Goal: Task Accomplishment & Management: Use online tool/utility

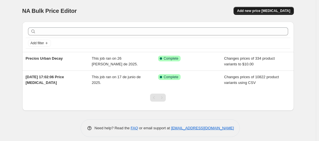
click at [267, 10] on span "Add new price [MEDICAL_DATA]" at bounding box center [263, 11] width 53 height 5
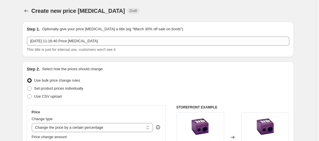
scroll to position [29, 0]
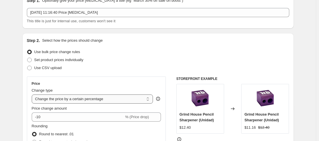
click at [131, 99] on select "Change the price to a certain amount Change the price by a certain amount Chang…" at bounding box center [93, 99] width 122 height 9
select select "pc"
type input "50"
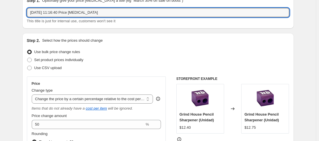
drag, startPoint x: 109, startPoint y: 13, endPoint x: 24, endPoint y: 19, distance: 85.3
click at [25, 19] on div "Step 1. Optionally give your price [MEDICAL_DATA] a title (eg "March 30% off sa…" at bounding box center [158, 10] width 272 height 35
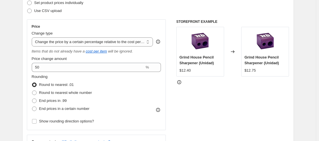
scroll to position [115, 0]
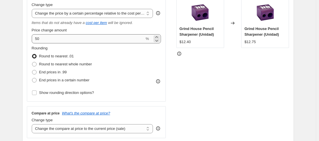
type input "Bvlgari al Costo [DATE]"
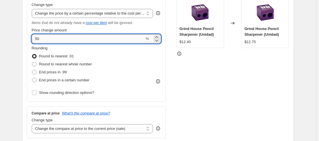
click at [62, 40] on input "50" at bounding box center [88, 38] width 113 height 9
type input "0"
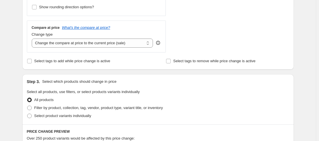
scroll to position [258, 0]
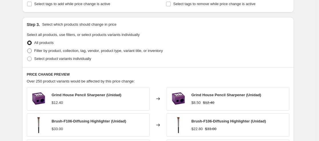
click at [32, 51] on span at bounding box center [29, 51] width 5 height 5
click at [27, 49] on input "Filter by product, collection, tag, vendor, product type, variant title, or inv…" at bounding box center [27, 49] width 0 height 0
radio input "true"
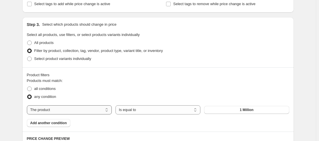
click at [105, 110] on select "The product The product's collection The product's tag The product's vendor The…" at bounding box center [69, 110] width 85 height 9
select select "vendor"
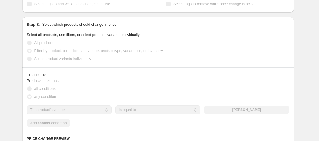
scroll to position [286, 0]
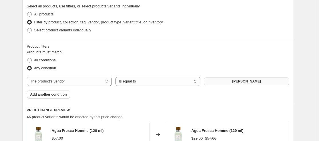
click at [225, 83] on button "[PERSON_NAME]" at bounding box center [246, 82] width 85 height 8
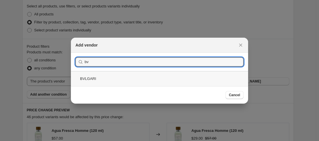
type input "bv"
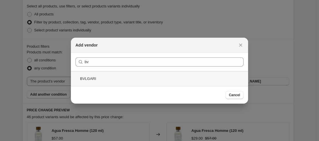
click at [186, 80] on div "BVLGARI" at bounding box center [159, 78] width 177 height 15
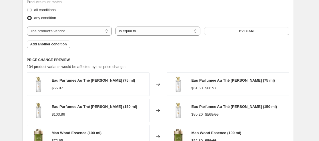
scroll to position [341, 0]
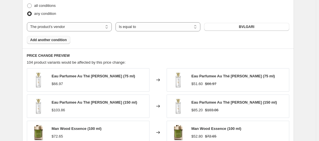
click at [54, 41] on span "Add another condition" at bounding box center [48, 40] width 37 height 5
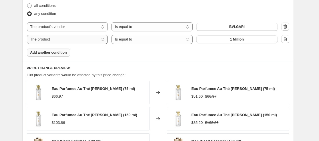
click at [101, 40] on select "The product The product's collection The product's tag The product's vendor The…" at bounding box center [67, 39] width 81 height 9
select select "inventory_quantity"
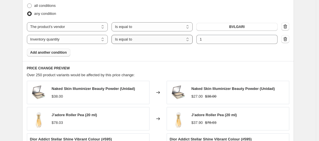
click at [151, 38] on select "Is equal to Is not equal to Is greater than Is less than" at bounding box center [152, 39] width 81 height 9
select select "not_equal"
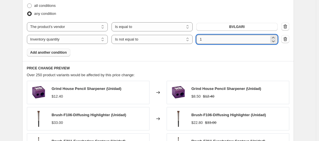
click at [212, 38] on input "1" at bounding box center [233, 39] width 73 height 9
click at [219, 40] on input "number" at bounding box center [233, 39] width 73 height 9
type input "0"
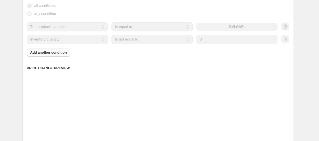
click at [220, 51] on div "Products must match: all conditions any condition The product The product's col…" at bounding box center [158, 26] width 263 height 62
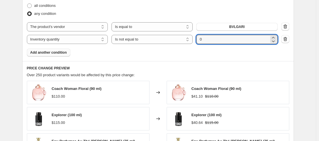
scroll to position [370, 0]
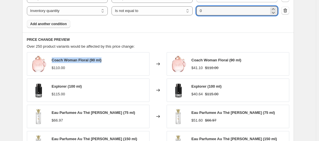
drag, startPoint x: 54, startPoint y: 61, endPoint x: 104, endPoint y: 63, distance: 50.4
click at [104, 63] on div "Coach Woman Floral (90 ml) $110.00" at bounding box center [88, 63] width 123 height 23
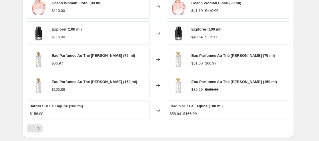
scroll to position [341, 0]
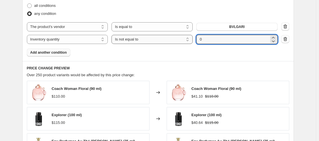
click at [186, 40] on select "Is equal to Is not equal to Is greater than Is less than" at bounding box center [152, 39] width 81 height 9
select select ">"
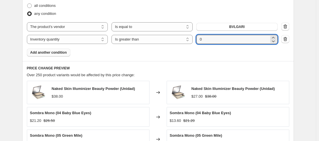
click at [256, 54] on div "Products must match: all conditions any condition The product The product's col…" at bounding box center [158, 26] width 263 height 62
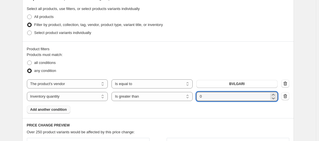
scroll to position [312, 0]
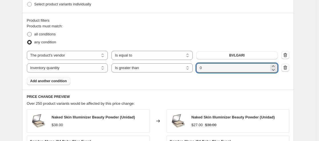
click at [31, 33] on span at bounding box center [29, 34] width 5 height 5
click at [27, 32] on input "all conditions" at bounding box center [27, 32] width 0 height 0
radio input "true"
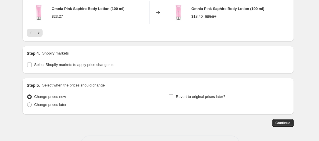
scroll to position [498, 0]
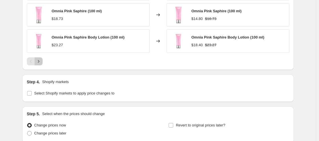
click at [39, 63] on icon "Next" at bounding box center [39, 62] width 6 height 6
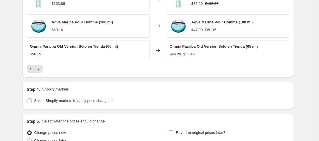
scroll to position [544, 0]
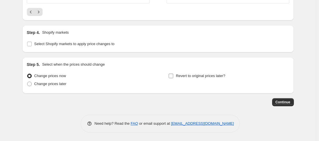
click at [172, 78] on input "Revert to original prices later?" at bounding box center [171, 76] width 5 height 5
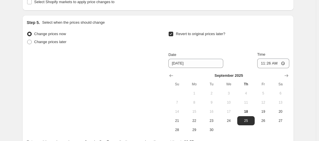
scroll to position [584, 0]
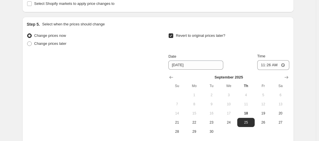
click at [172, 37] on input "Revert to original prices later?" at bounding box center [171, 35] width 5 height 5
checkbox input "false"
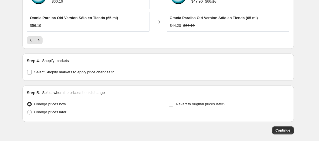
scroll to position [544, 0]
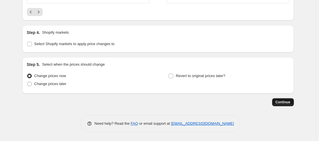
click at [284, 100] on span "Continue" at bounding box center [283, 102] width 15 height 5
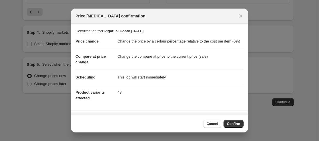
click at [236, 122] on span "Confirm" at bounding box center [233, 124] width 13 height 5
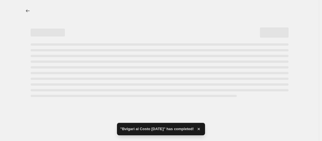
select select "pc"
select select "vendor"
select select "inventory_quantity"
select select ">"
